Goal: Task Accomplishment & Management: Use online tool/utility

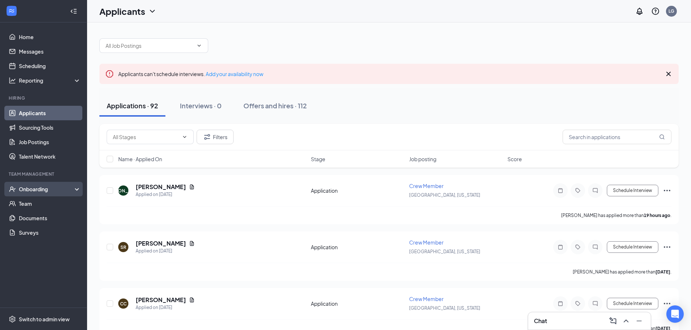
click at [44, 189] on div "Onboarding" at bounding box center [47, 189] width 56 height 7
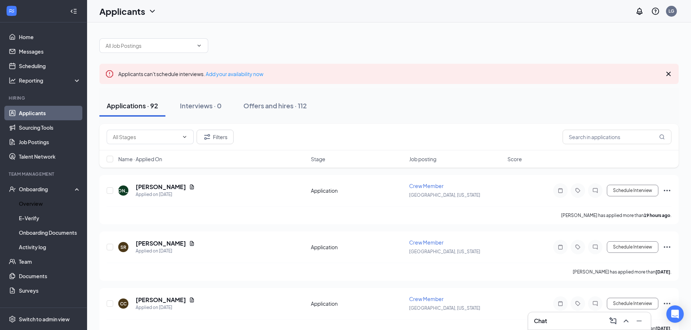
drag, startPoint x: 38, startPoint y: 202, endPoint x: 116, endPoint y: 228, distance: 81.8
click at [38, 202] on link "Overview" at bounding box center [50, 204] width 62 height 15
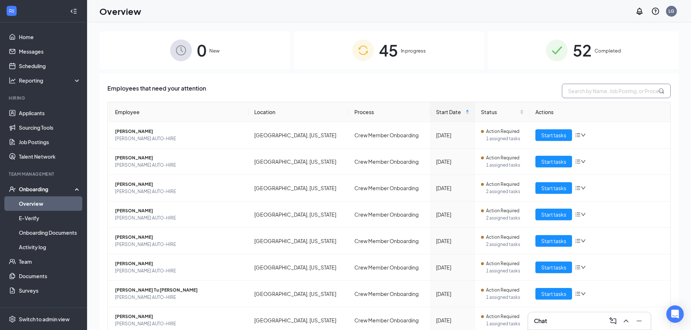
click at [584, 89] on input "text" at bounding box center [616, 91] width 109 height 15
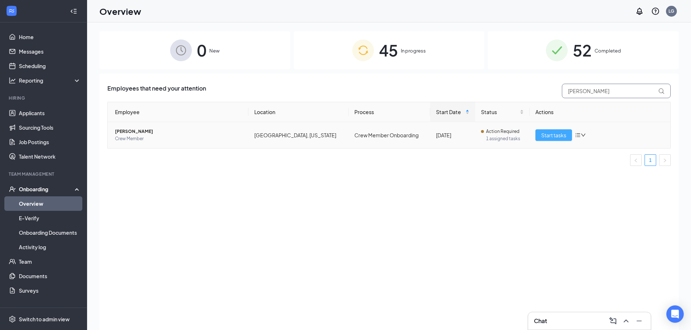
type input "[PERSON_NAME]"
click at [546, 137] on span "Start tasks" at bounding box center [553, 135] width 25 height 8
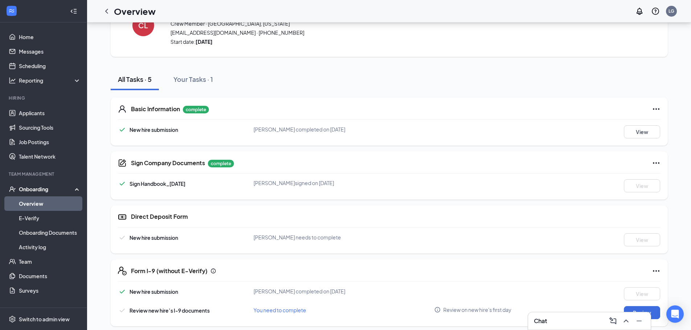
scroll to position [43, 0]
